Goal: Transaction & Acquisition: Purchase product/service

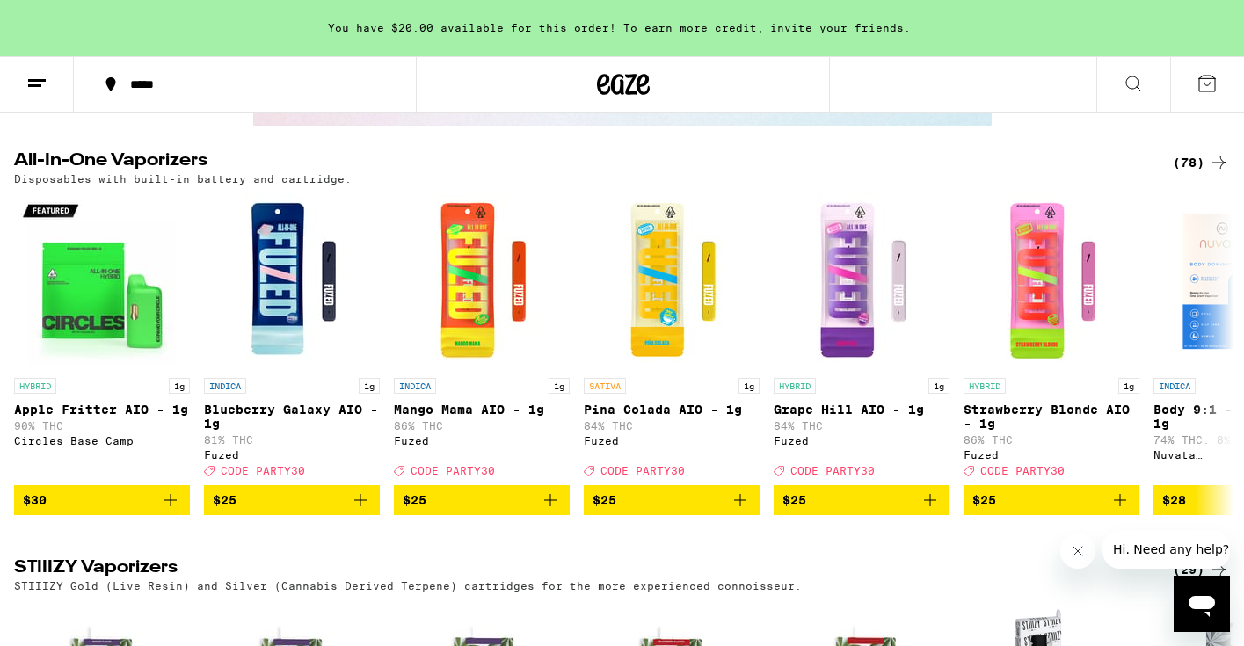
scroll to position [3126, 0]
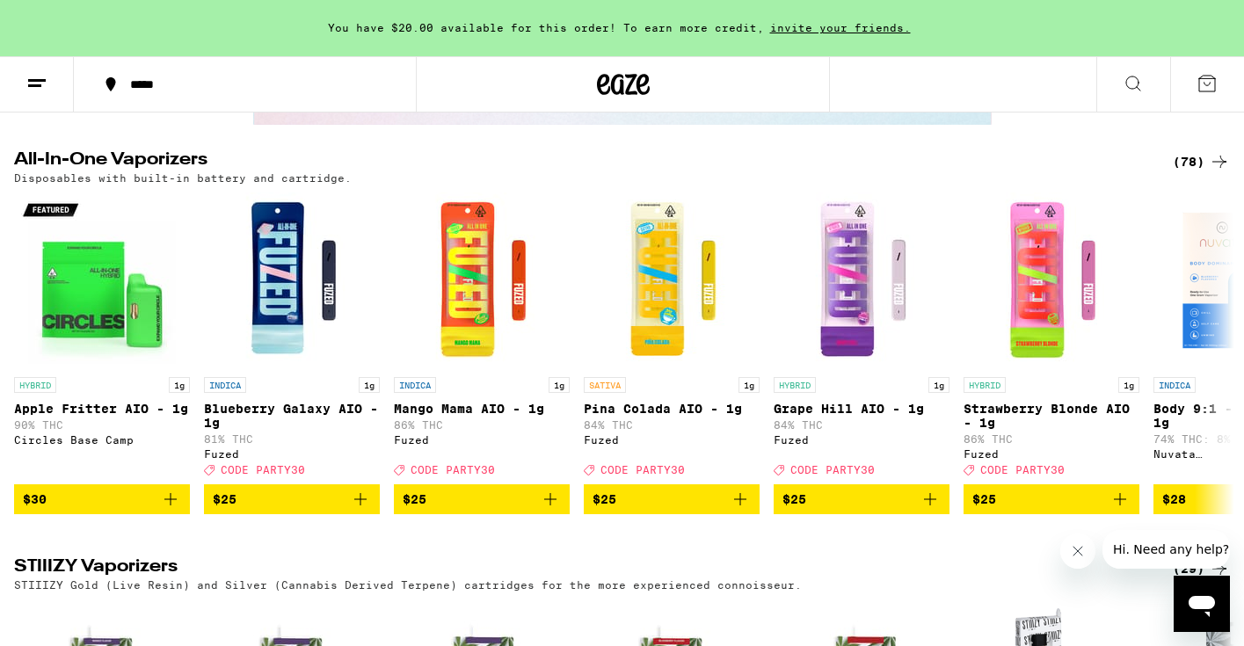
click at [1191, 172] on div "(78)" at bounding box center [1200, 161] width 57 height 21
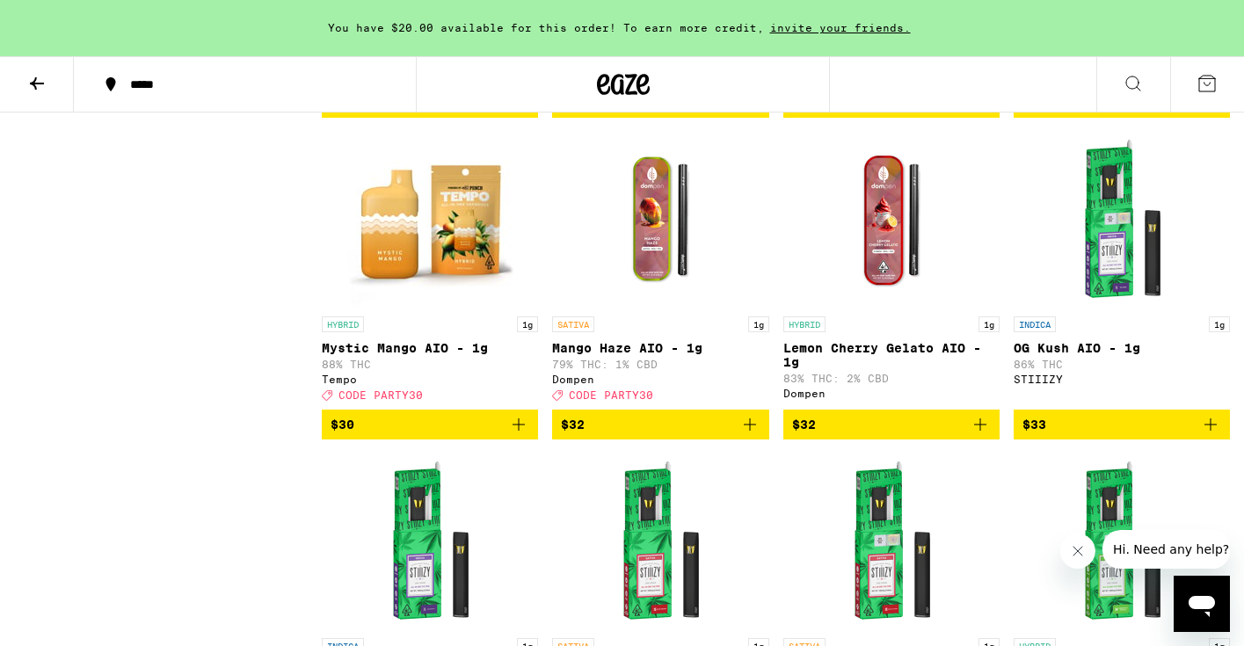
scroll to position [3023, 0]
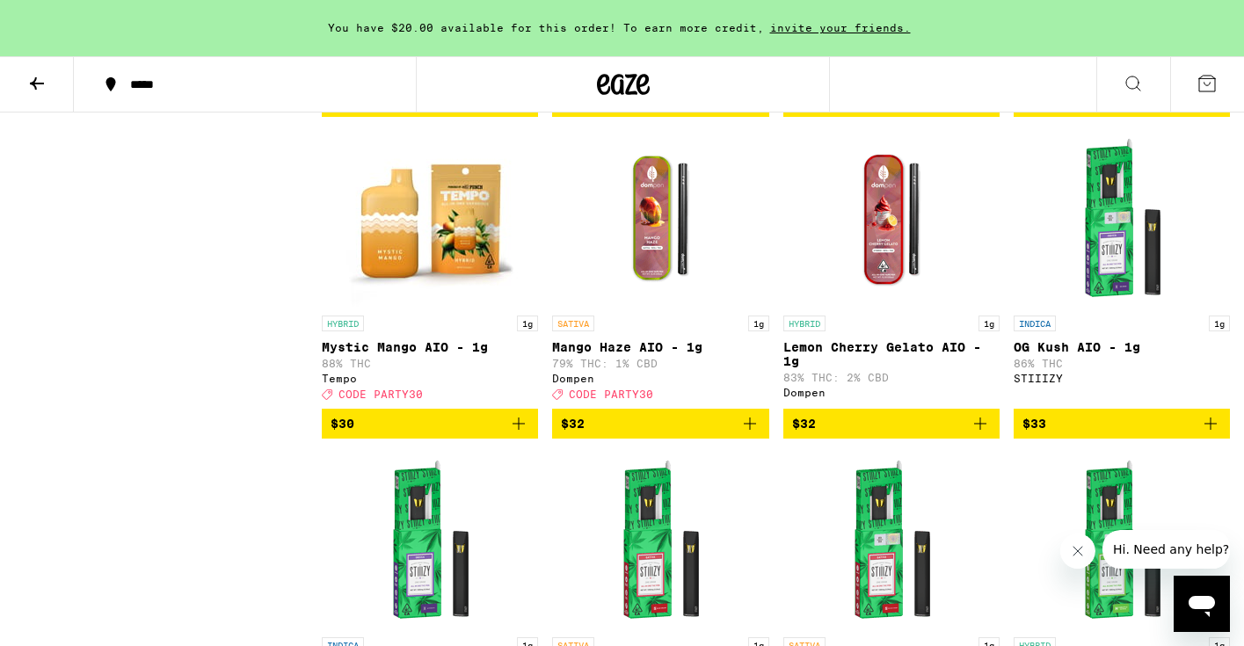
click at [257, 530] on div "Sale View Sale Items Only Potency Low Medium High Very High Strain Type CBD CBD…" at bounding box center [168, 437] width 308 height 6402
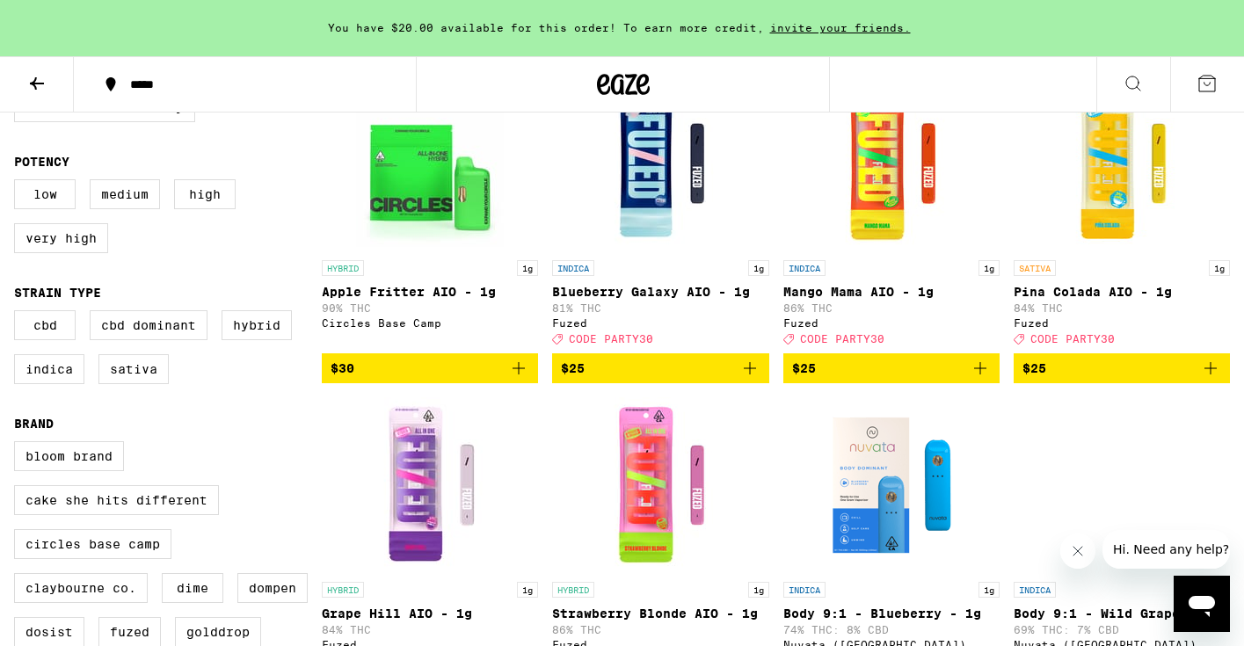
scroll to position [0, 0]
